Goal: Information Seeking & Learning: Find contact information

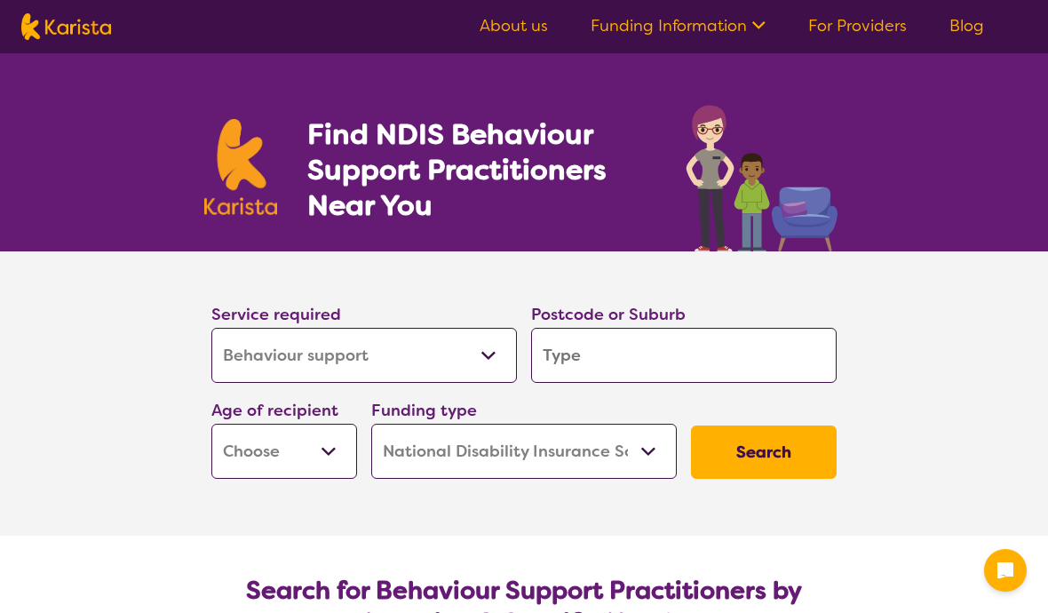
select select "Behaviour support"
select select "NDIS"
select select "Behaviour support"
select select "NDIS"
click at [573, 358] on input "search" at bounding box center [684, 355] width 306 height 55
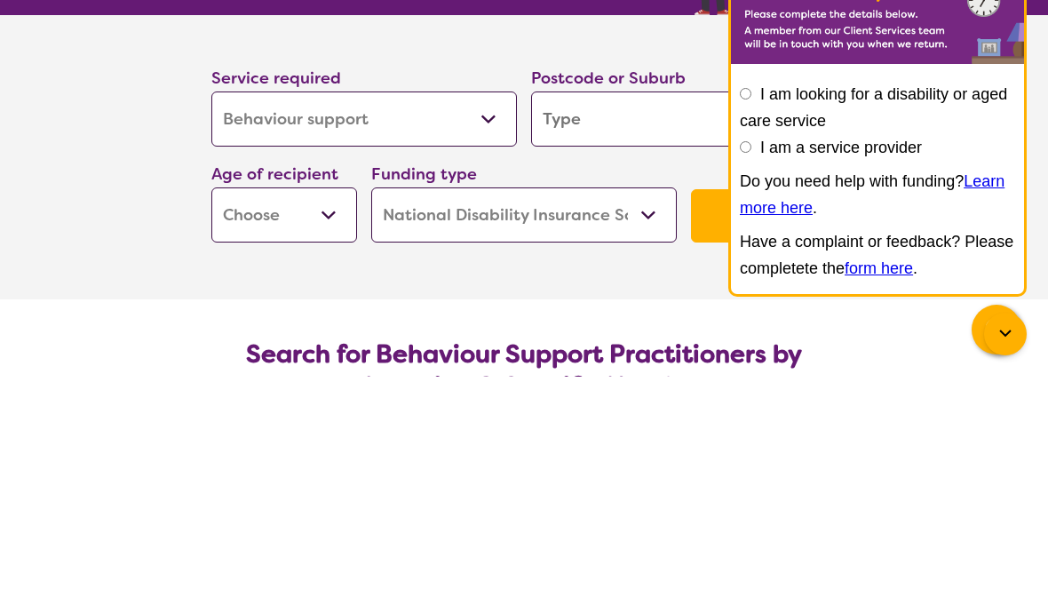
type input "2"
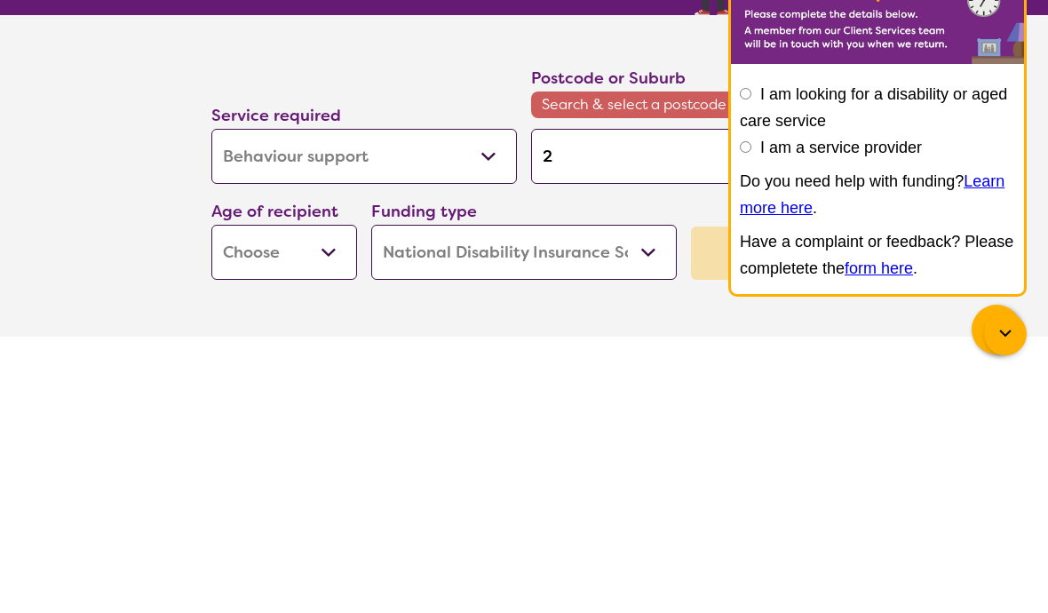
type input "20"
type input "204"
type input "2045"
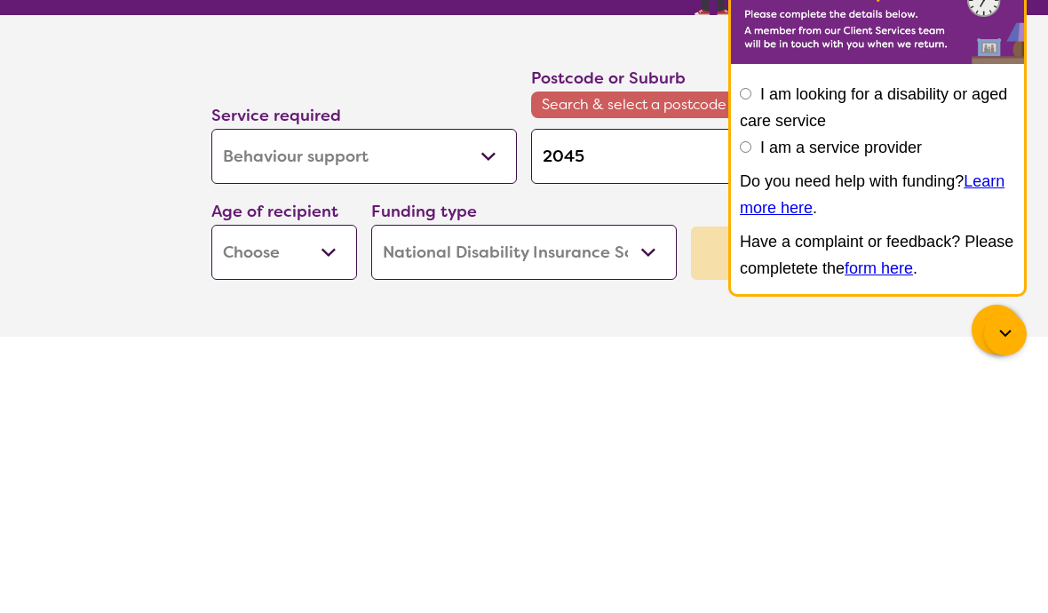
type input "2045"
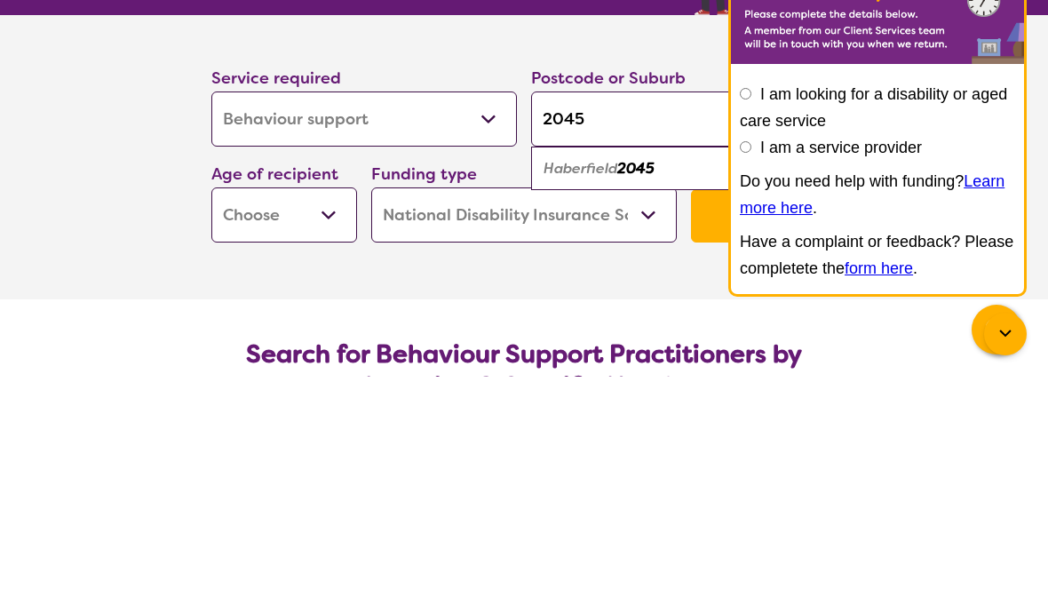
type input "2045"
click at [570, 388] on div "Haberfield 2045" at bounding box center [684, 405] width 288 height 34
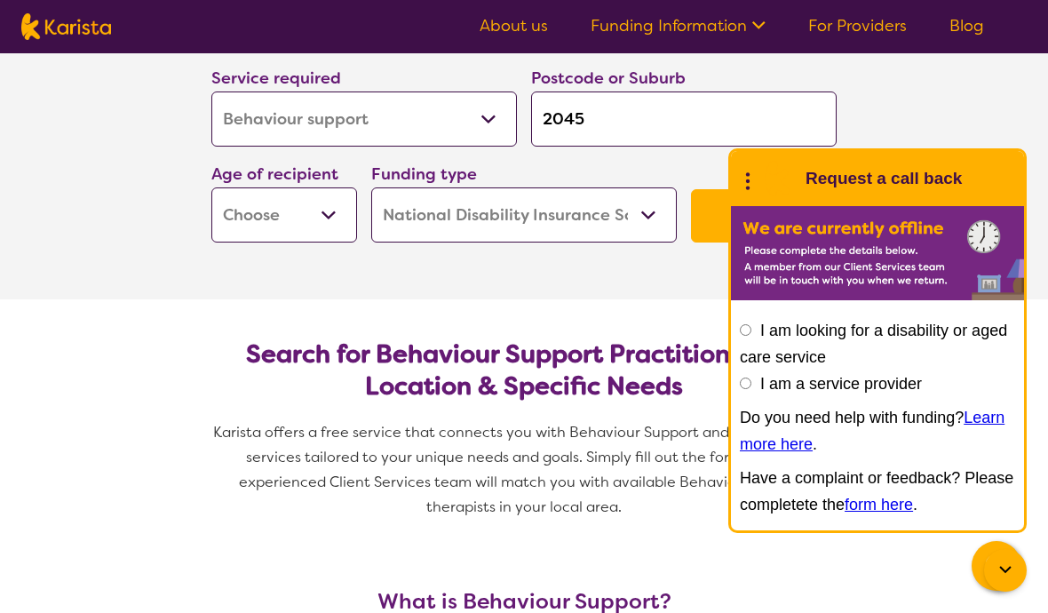
click at [320, 219] on select "Early Childhood - 0 to 9 Child - 10 to 11 Adolescent - 12 to 17 Adult - 18 to 6…" at bounding box center [284, 214] width 146 height 55
select select "AD"
click at [746, 173] on icon at bounding box center [748, 179] width 23 height 28
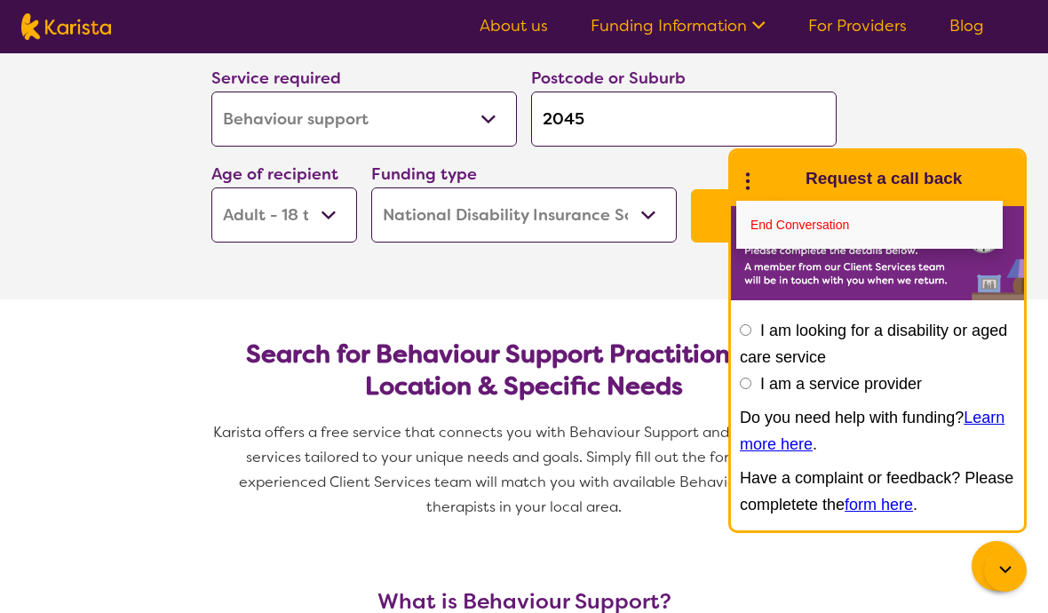
click at [762, 228] on link "End Conversation" at bounding box center [870, 225] width 267 height 48
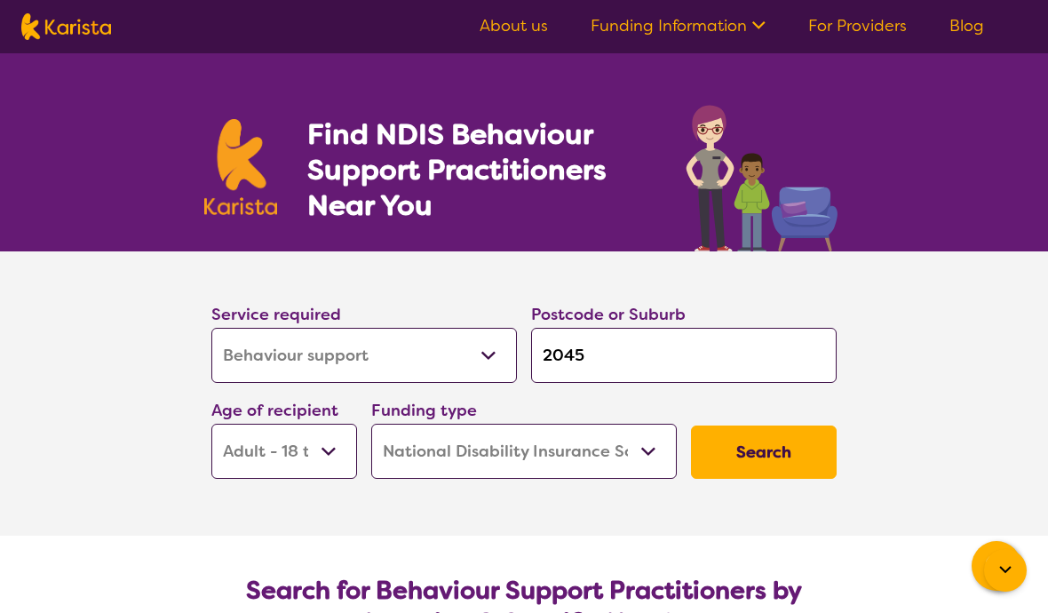
click at [745, 446] on button "Search" at bounding box center [764, 452] width 146 height 53
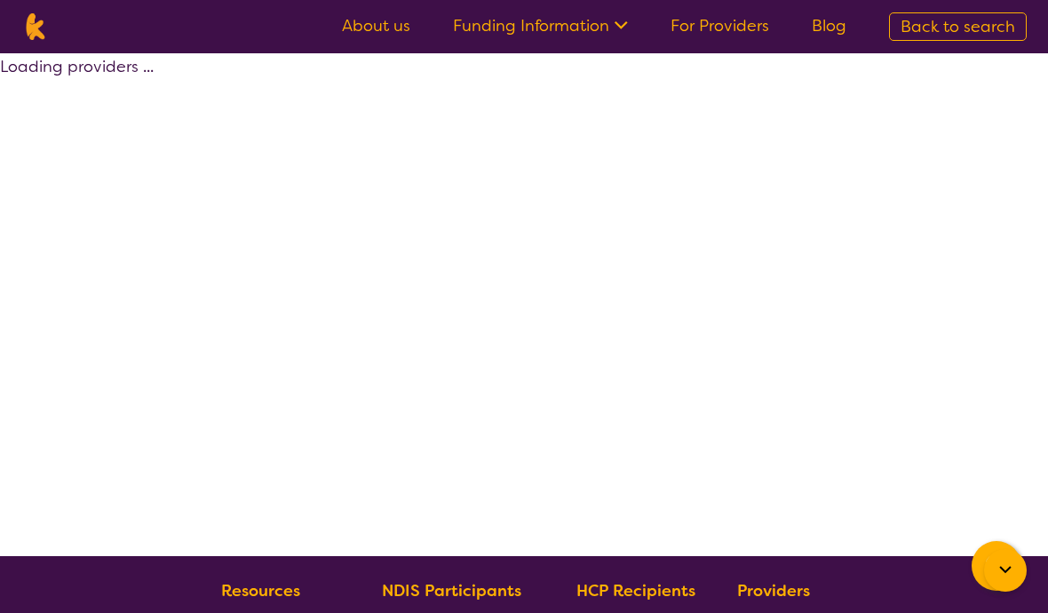
select select "by_score"
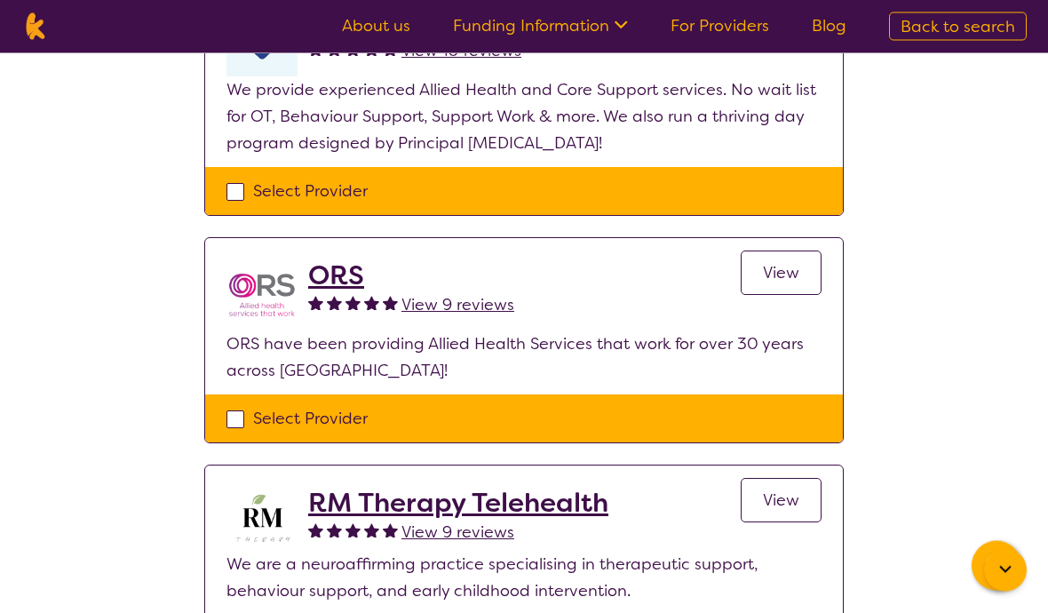
scroll to position [233, 0]
click at [768, 261] on link "View" at bounding box center [781, 273] width 81 height 44
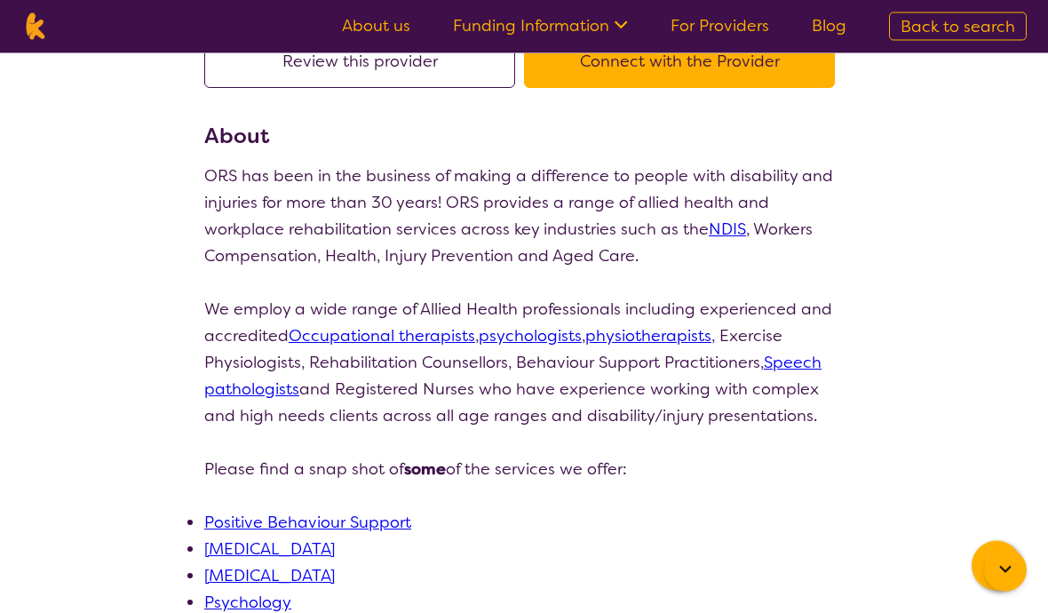
scroll to position [179, 0]
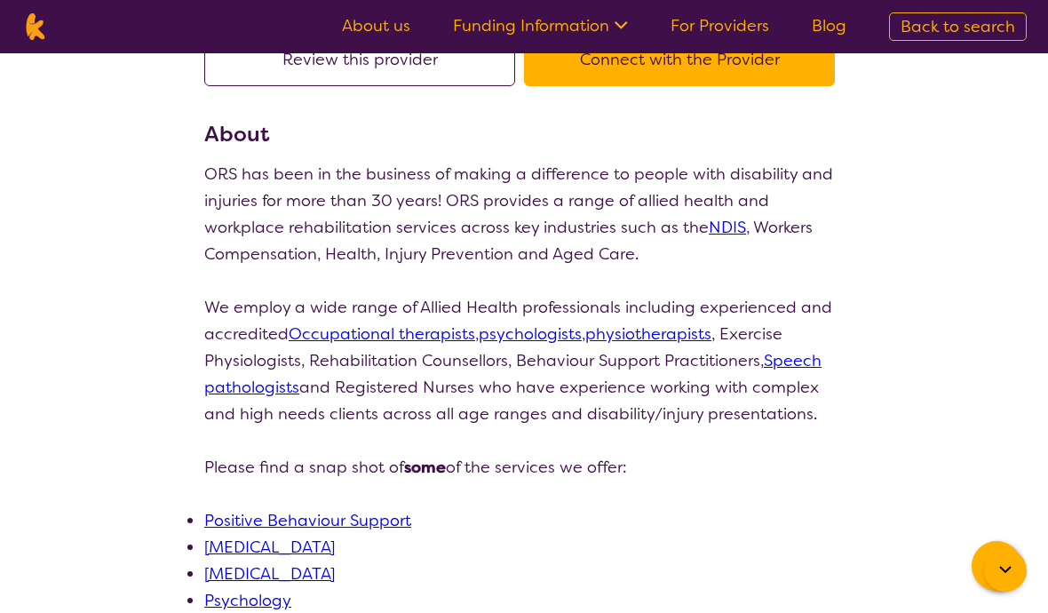
click at [263, 521] on link "Positive Behaviour Support" at bounding box center [307, 520] width 207 height 21
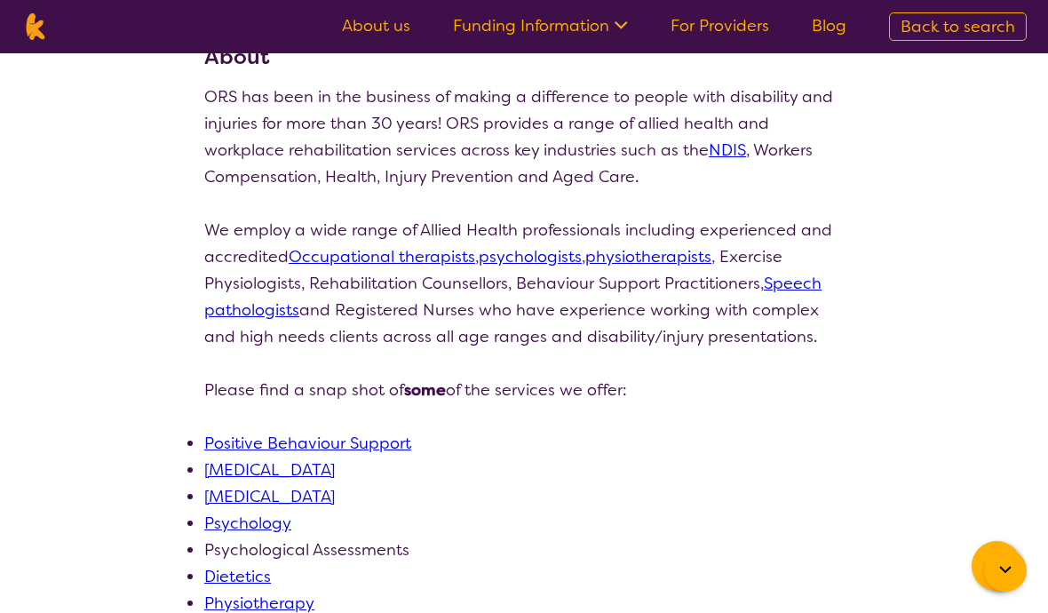
select select "by_score"
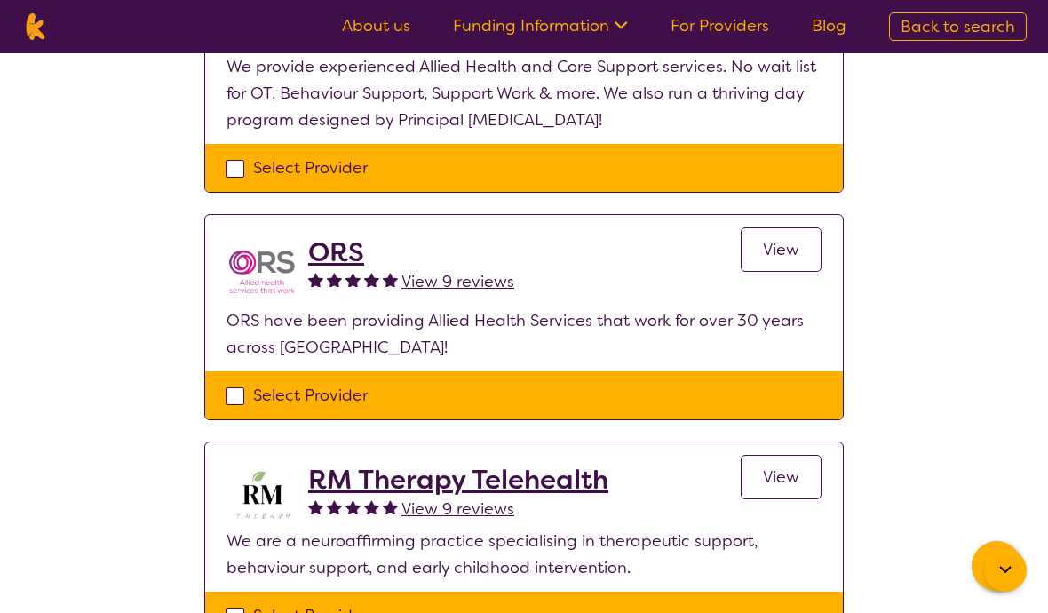
scroll to position [233, 0]
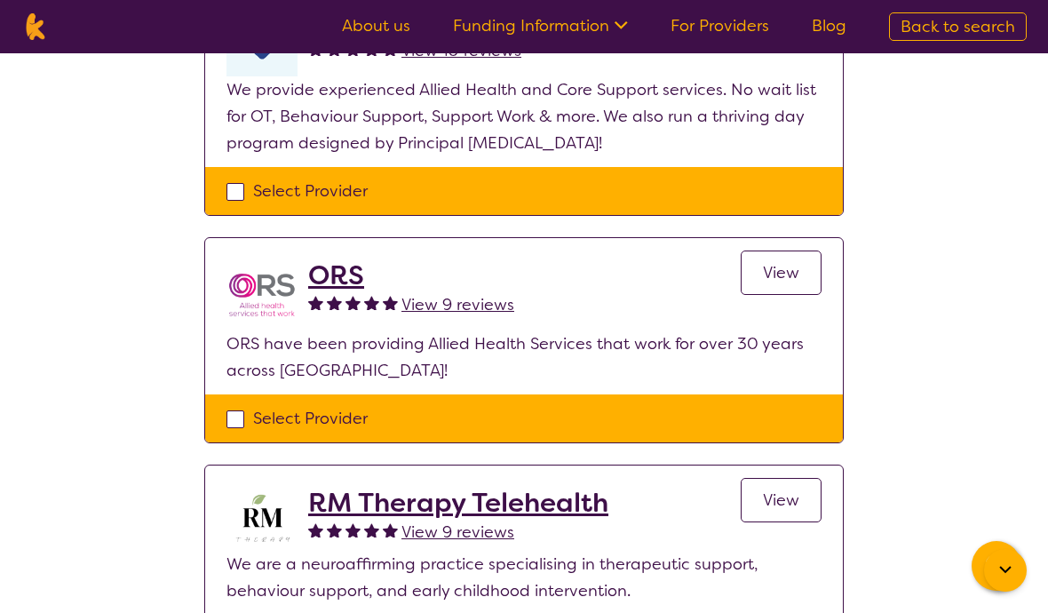
select select "Behaviour support"
select select "AD"
select select "NDIS"
select select "Behaviour support"
select select "AD"
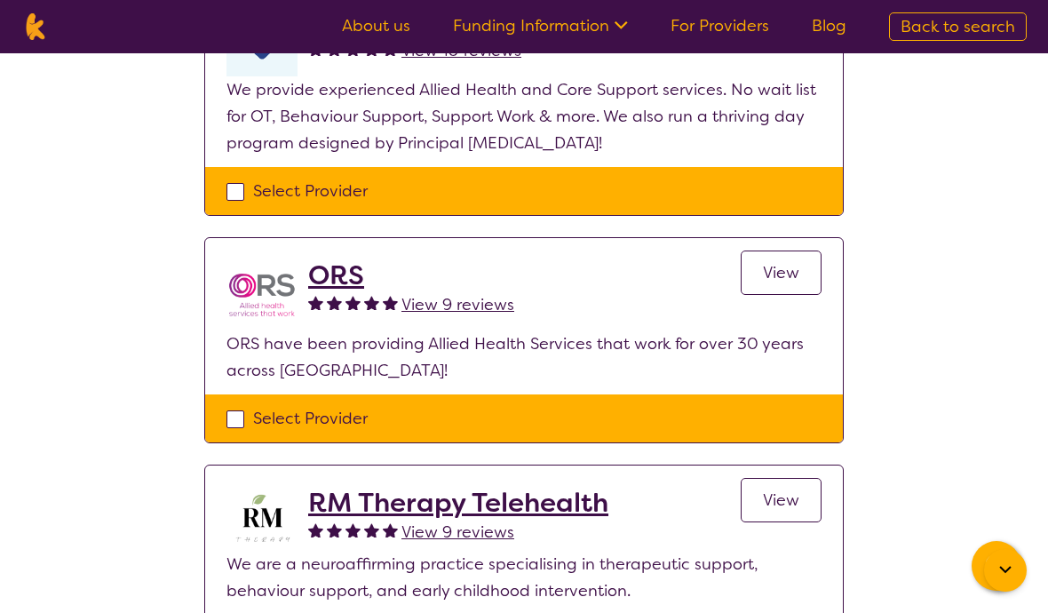
select select "NDIS"
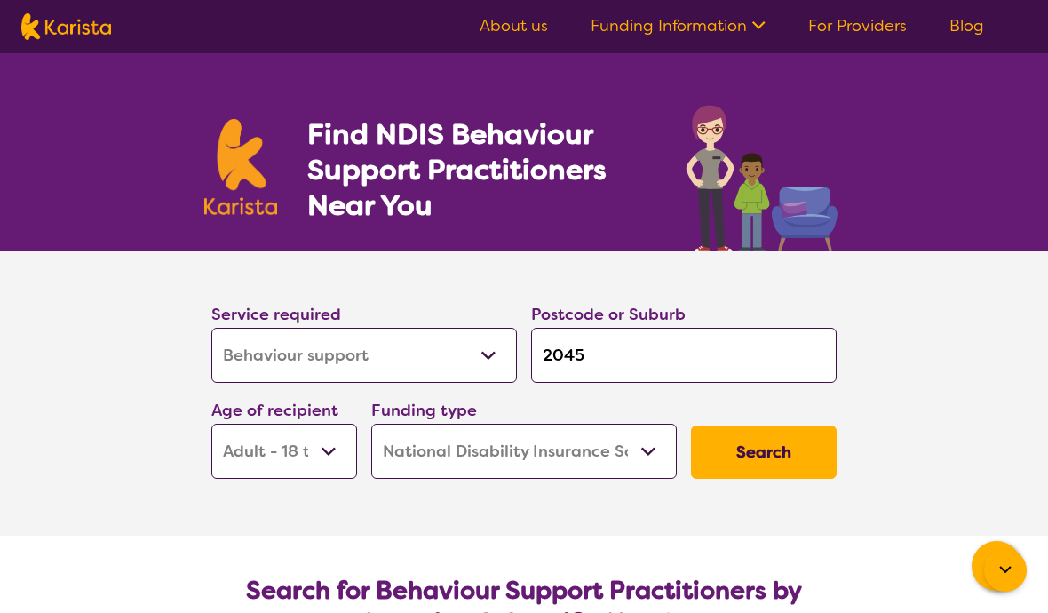
scroll to position [236, 0]
select select "Behaviour support"
select select "AD"
select select "NDIS"
select select "Behaviour support"
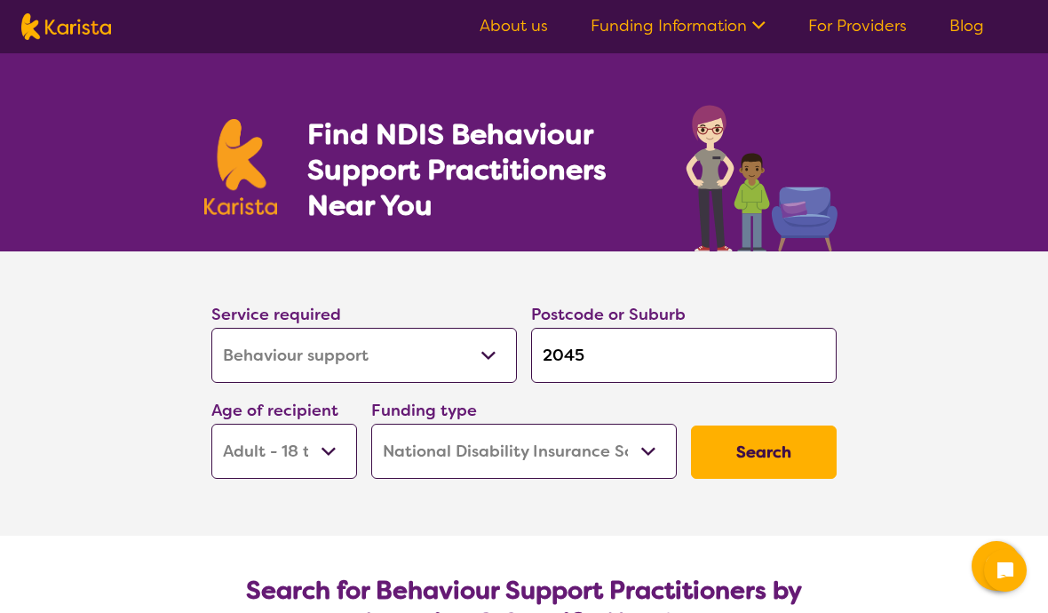
select select "AD"
select select "NDIS"
